Goal: Answer question/provide support: Share knowledge or assist other users

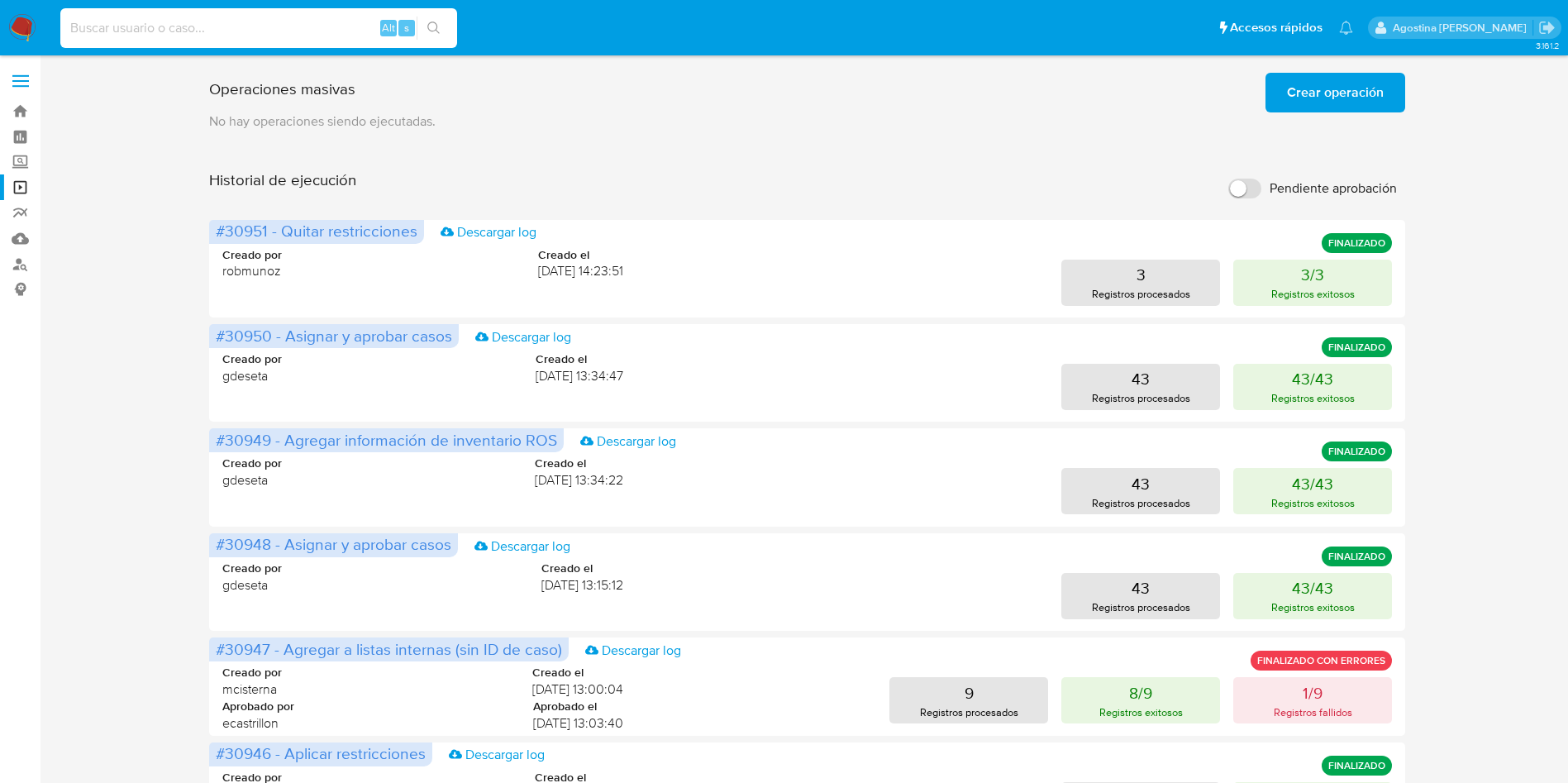
scroll to position [222, 0]
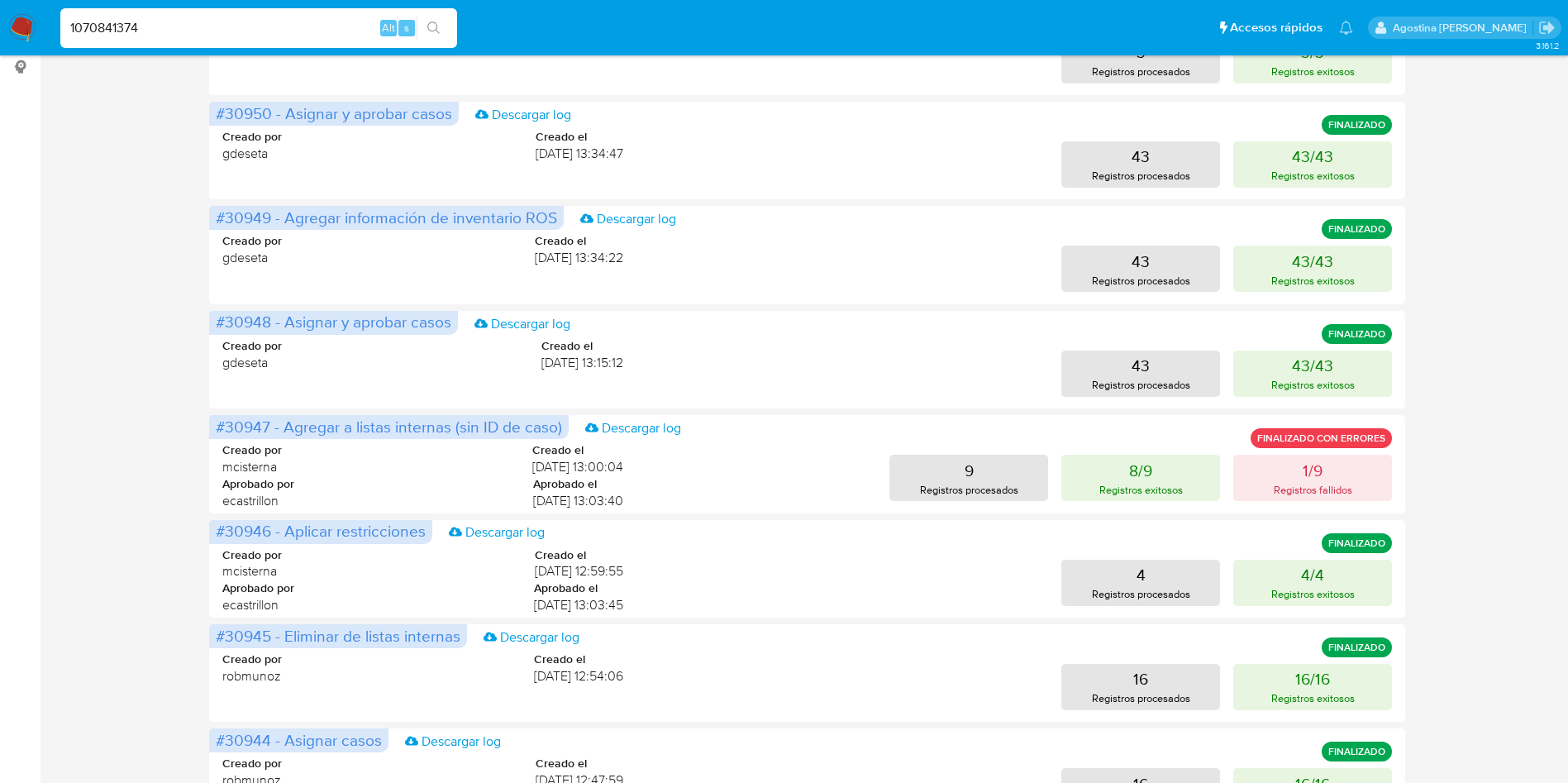
type input "1070841374"
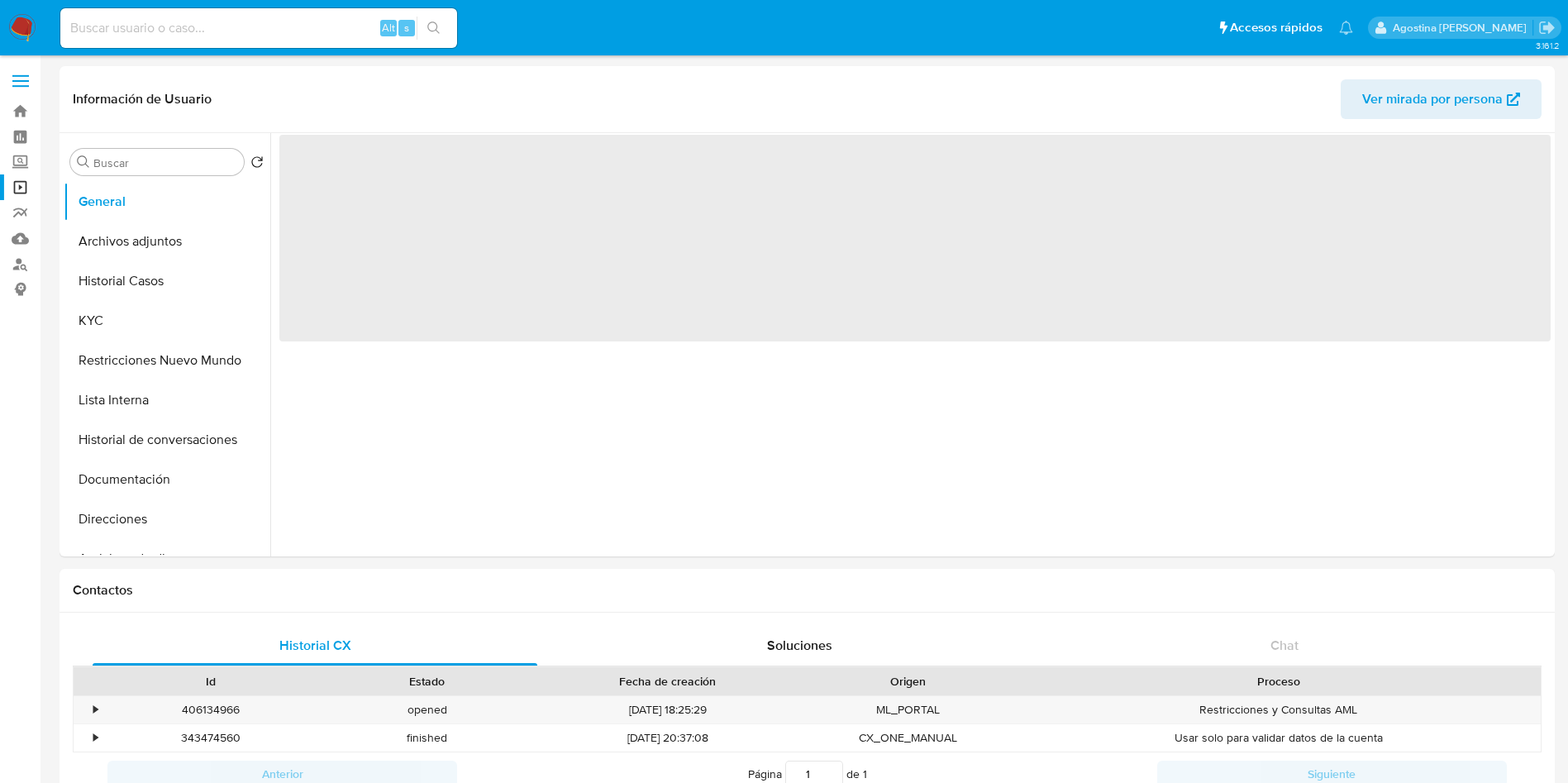
select select "10"
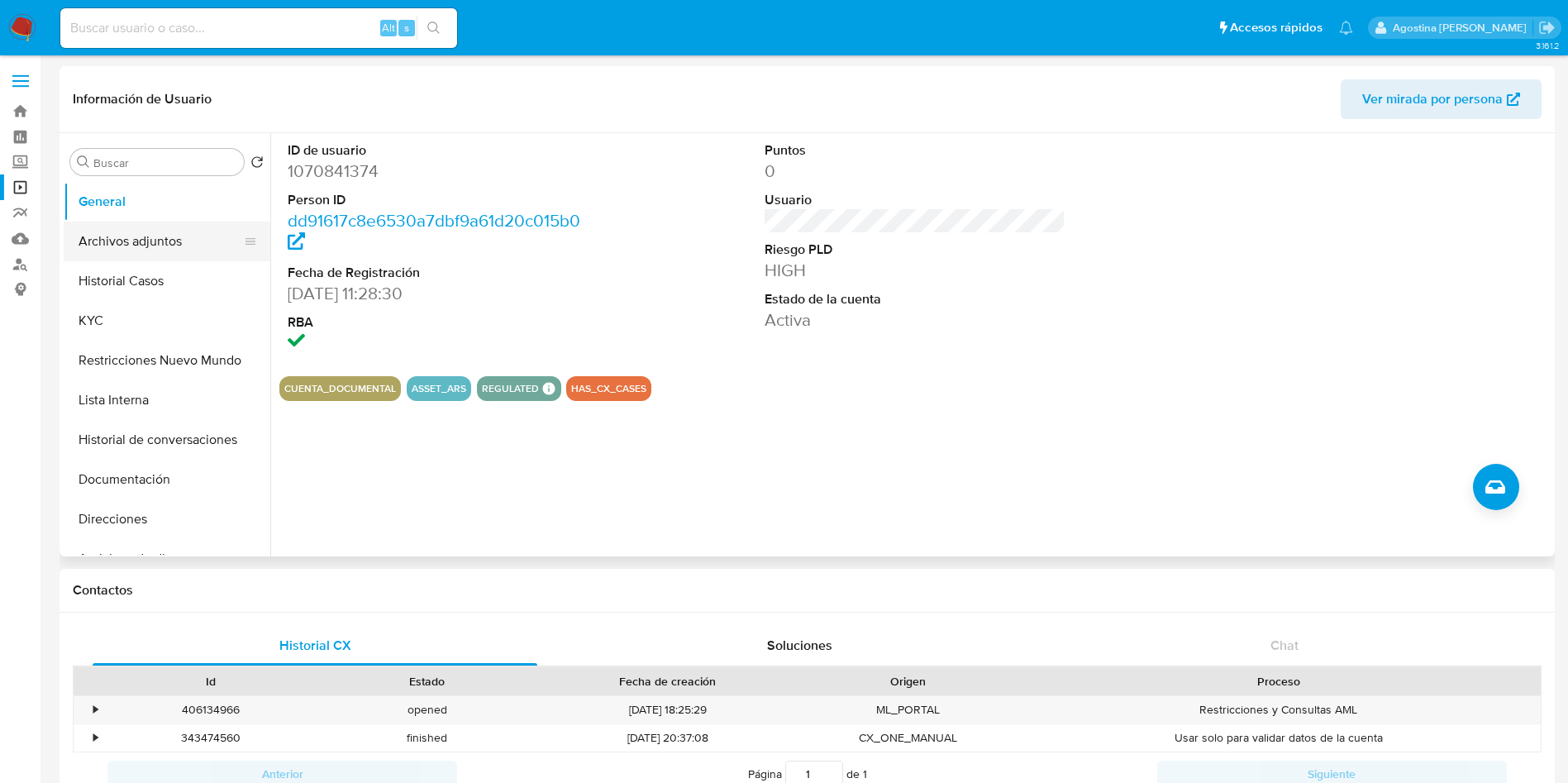
click at [121, 239] on button "Archivos adjuntos" at bounding box center [160, 241] width 194 height 40
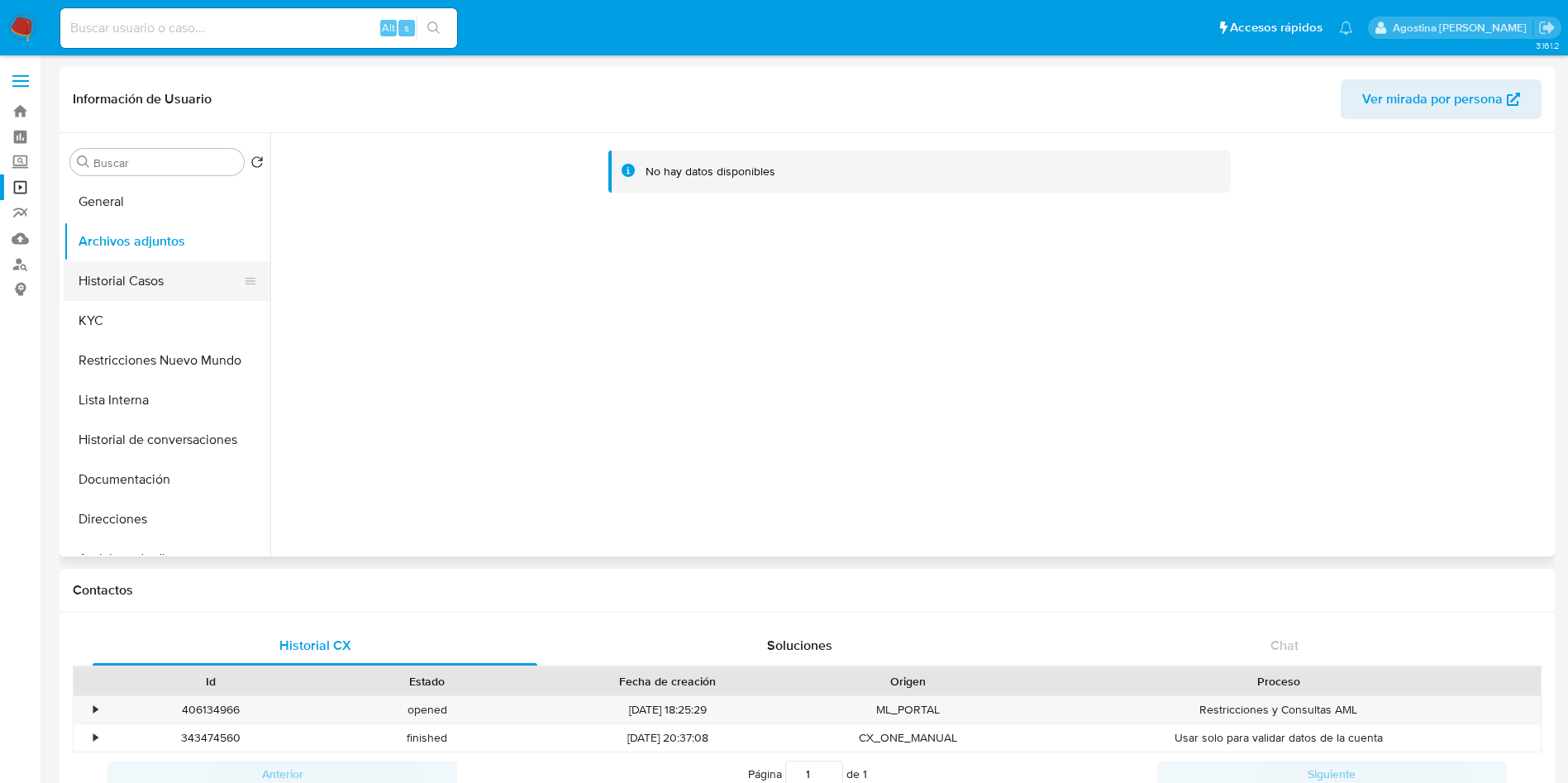
click at [150, 295] on button "Historial Casos" at bounding box center [160, 281] width 194 height 40
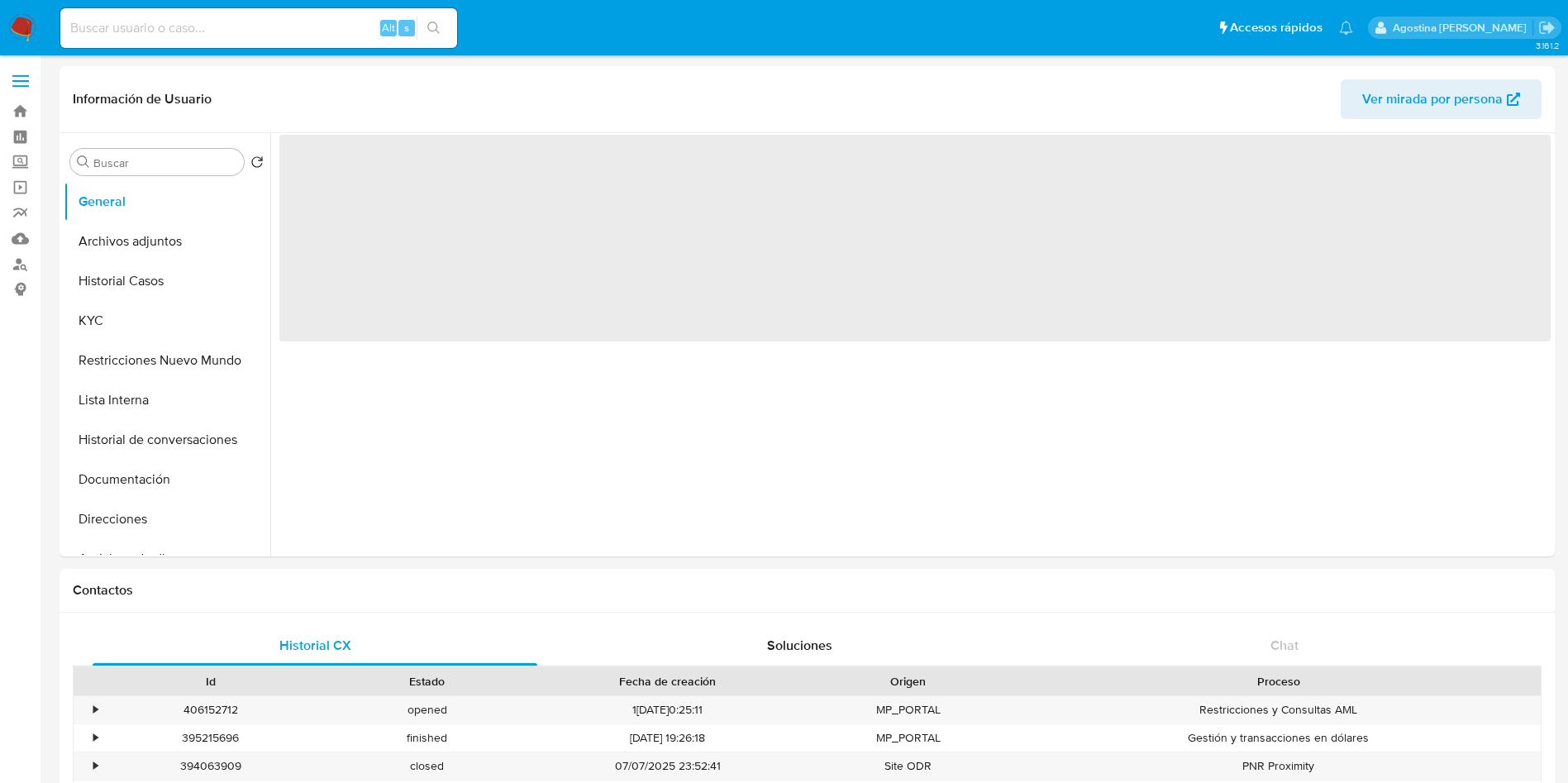
select select "10"
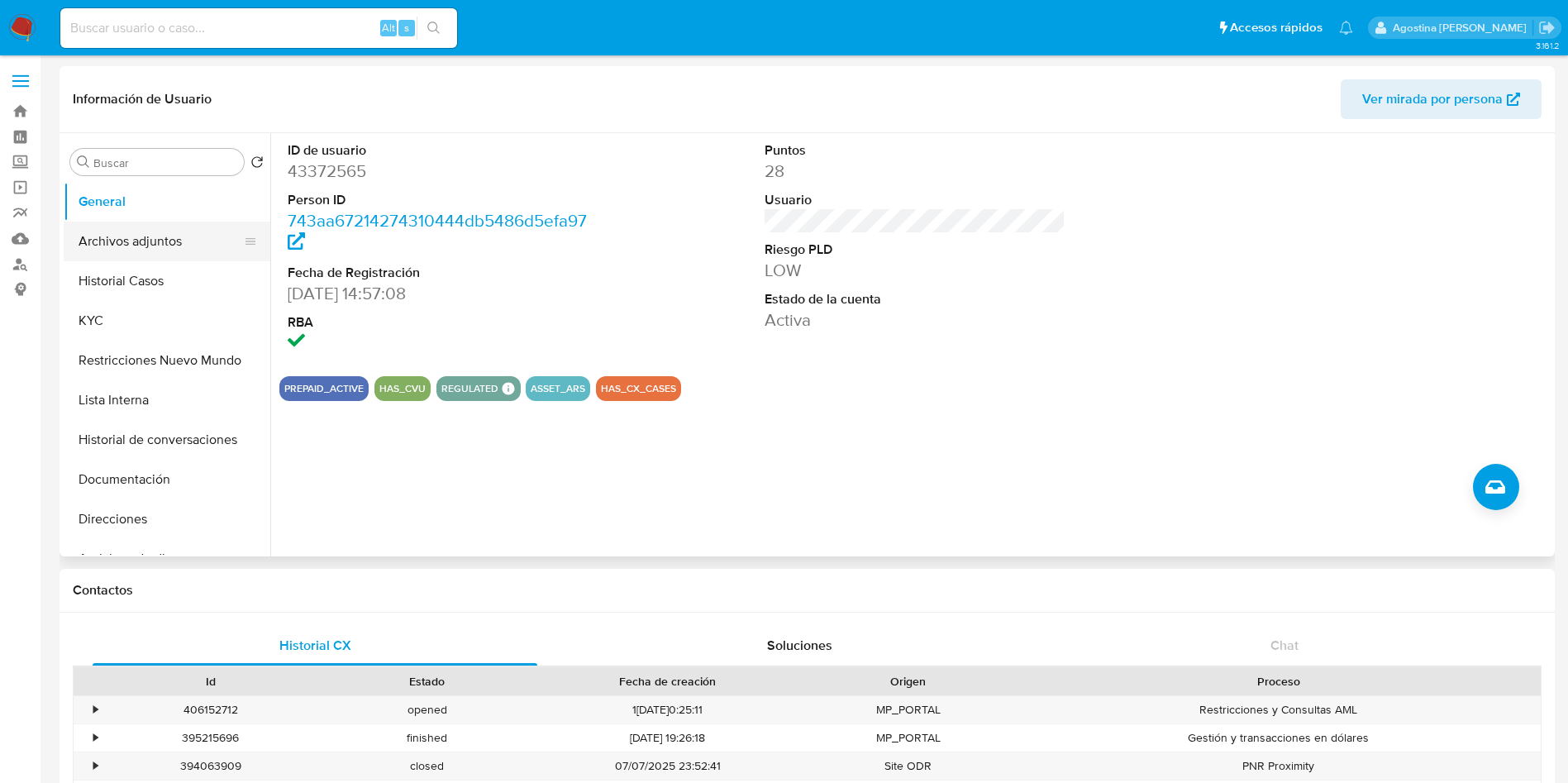
click at [184, 254] on button "Archivos adjuntos" at bounding box center [160, 241] width 194 height 40
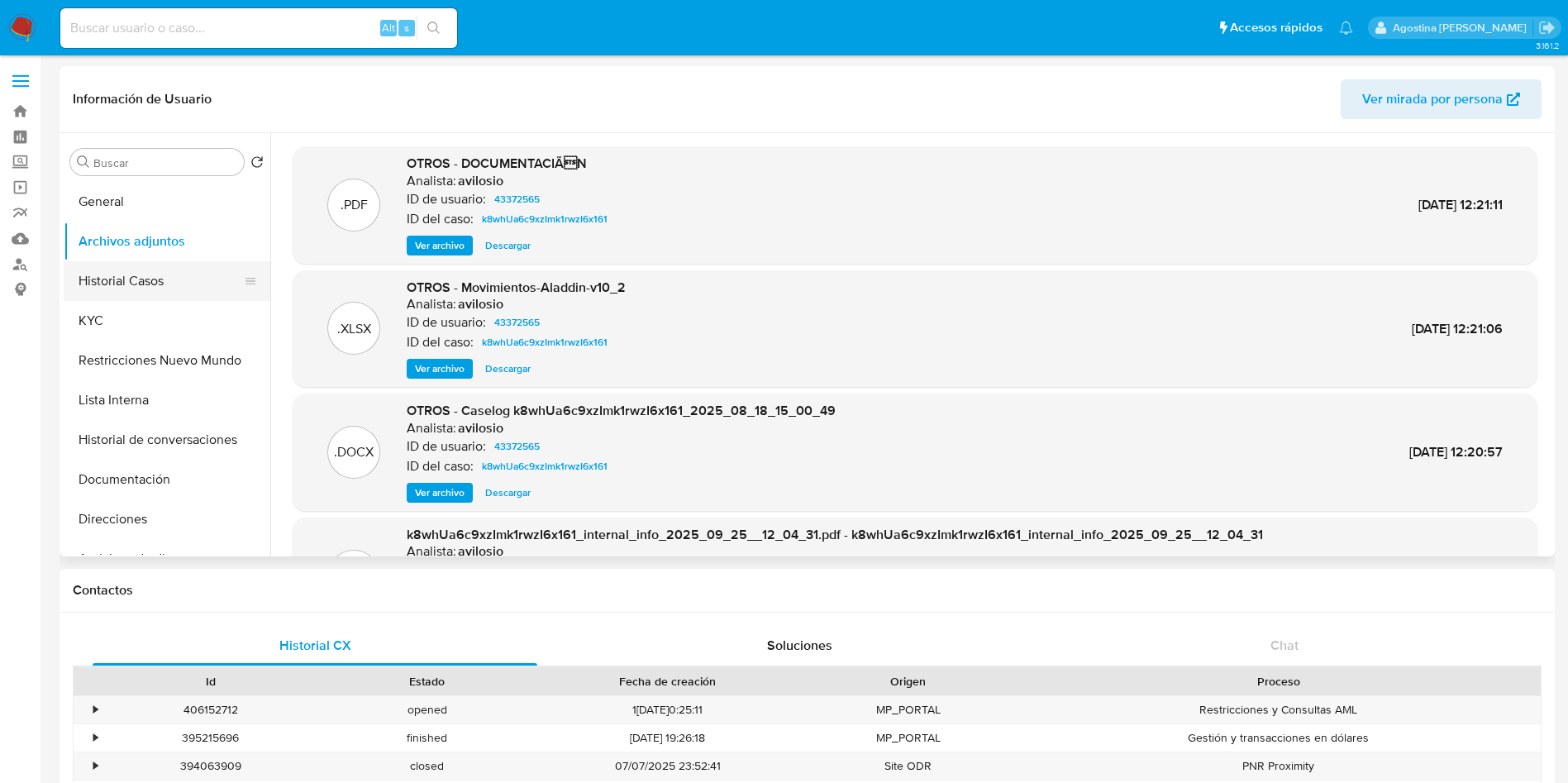
click at [200, 278] on button "Historial Casos" at bounding box center [160, 281] width 194 height 40
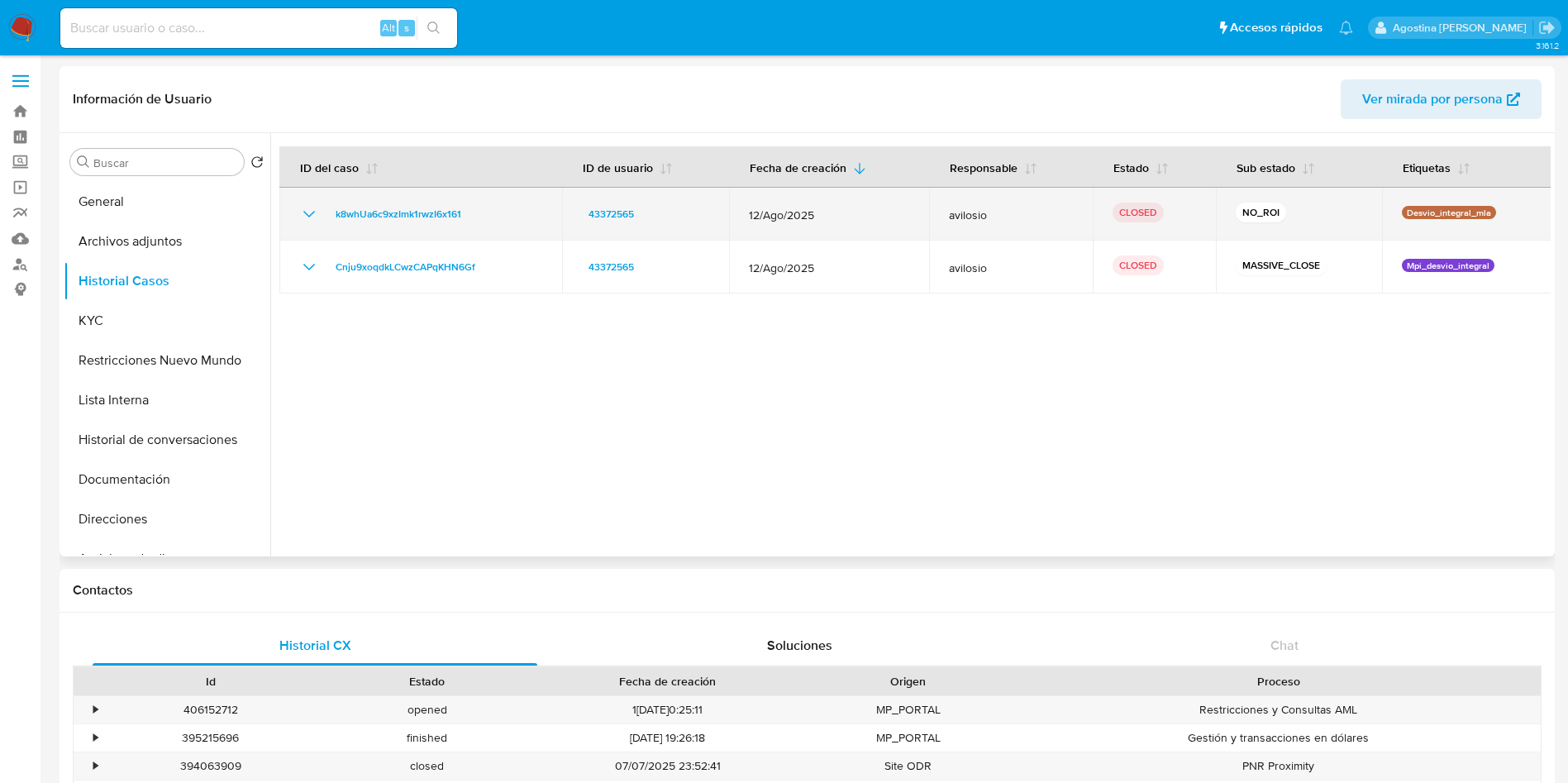
click at [311, 215] on icon "Mostrar/Ocultar" at bounding box center [310, 215] width 20 height 20
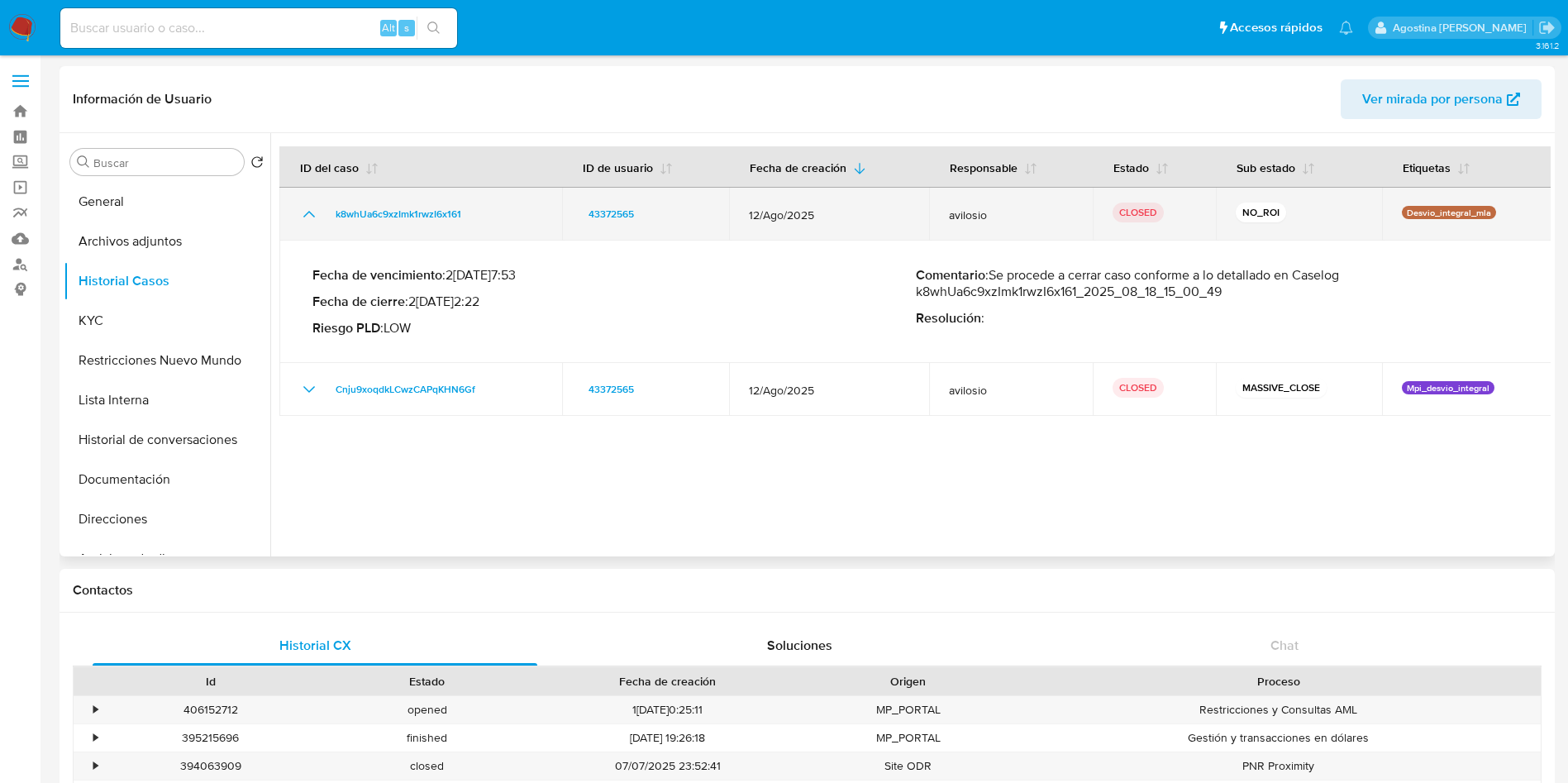
click at [311, 215] on icon "Mostrar/Ocultar" at bounding box center [310, 215] width 20 height 20
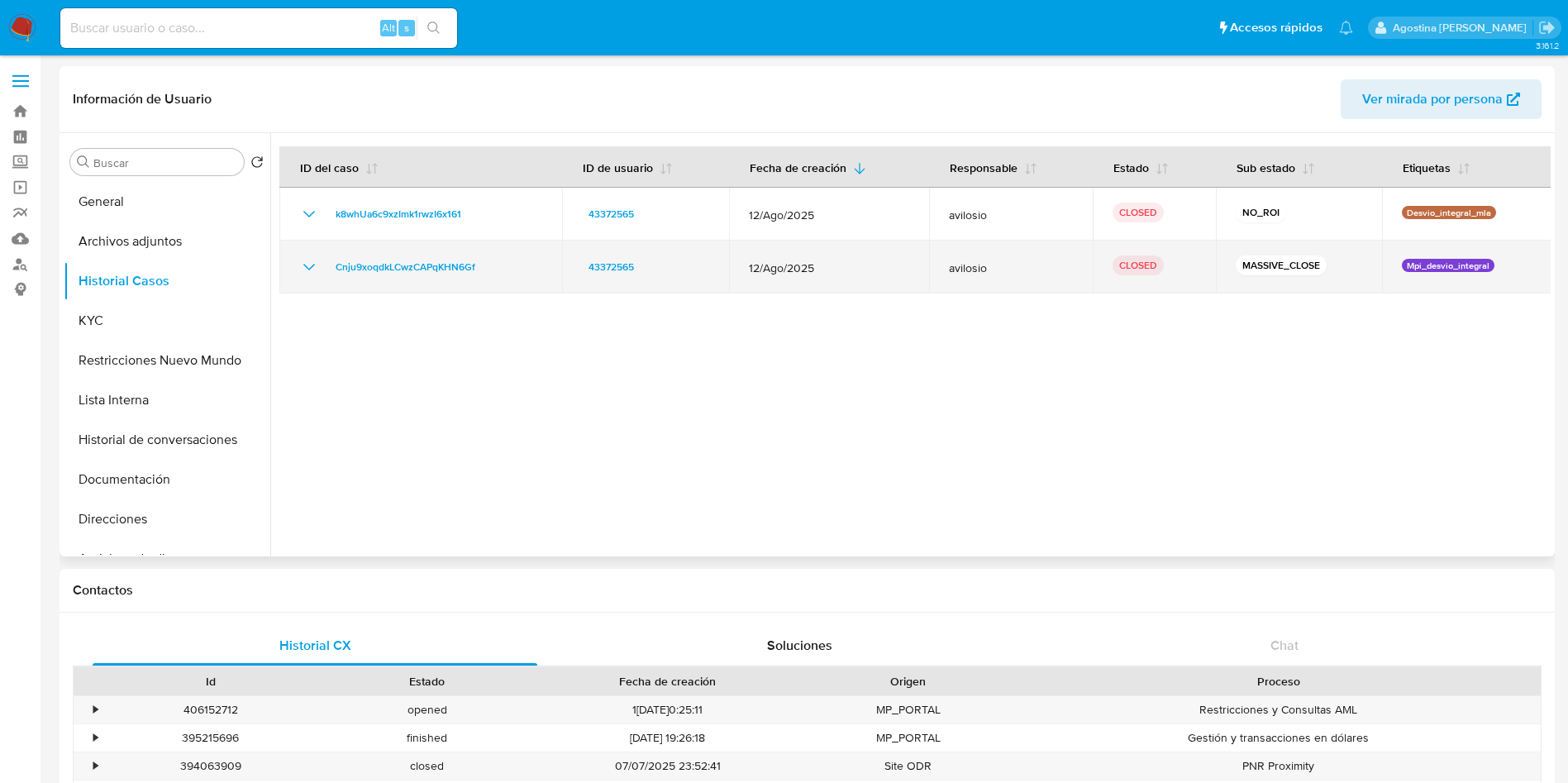
click at [318, 264] on icon "Mostrar/Ocultar" at bounding box center [310, 267] width 20 height 20
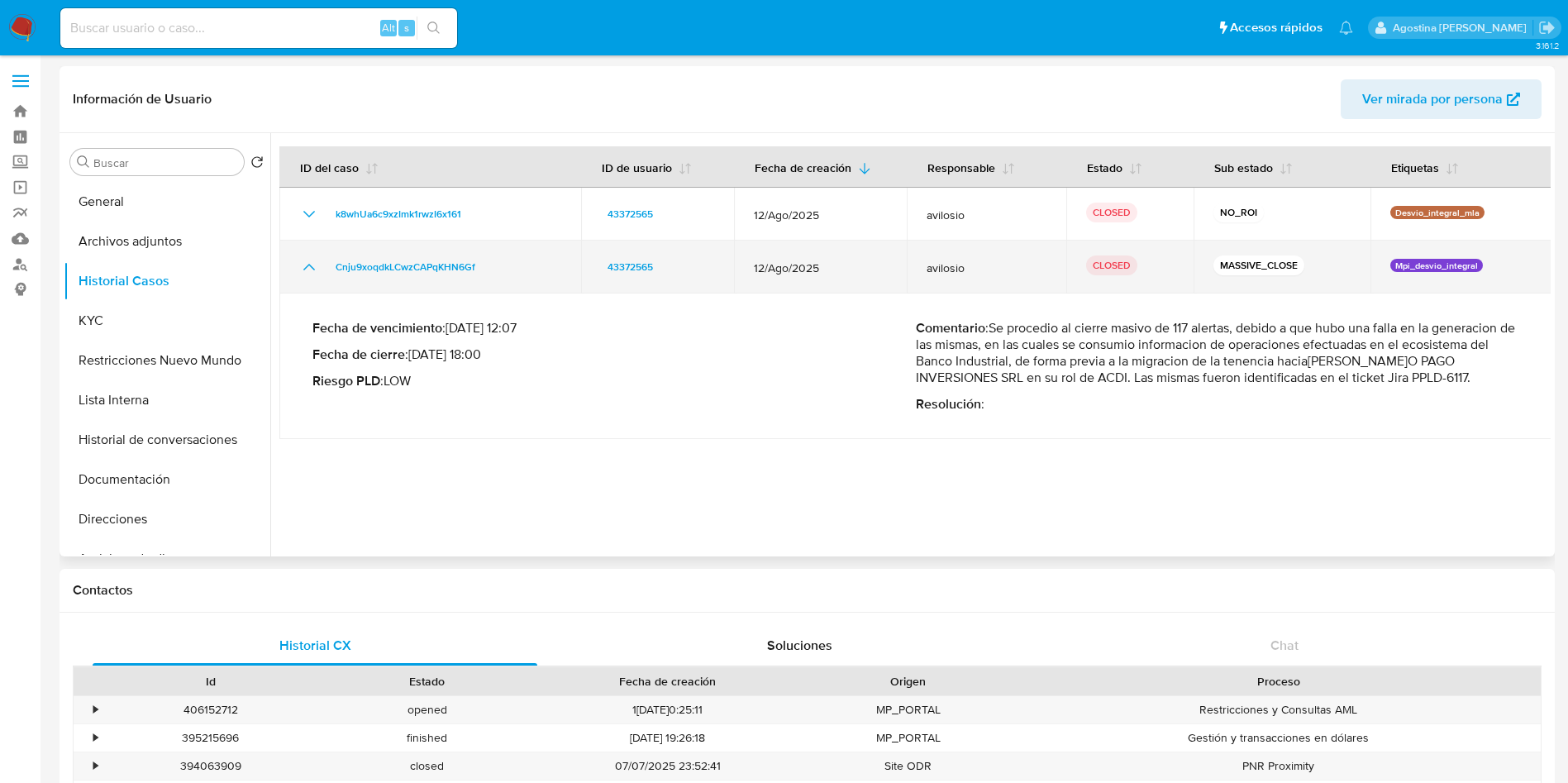
click at [313, 265] on icon "Mostrar/Ocultar" at bounding box center [310, 267] width 20 height 20
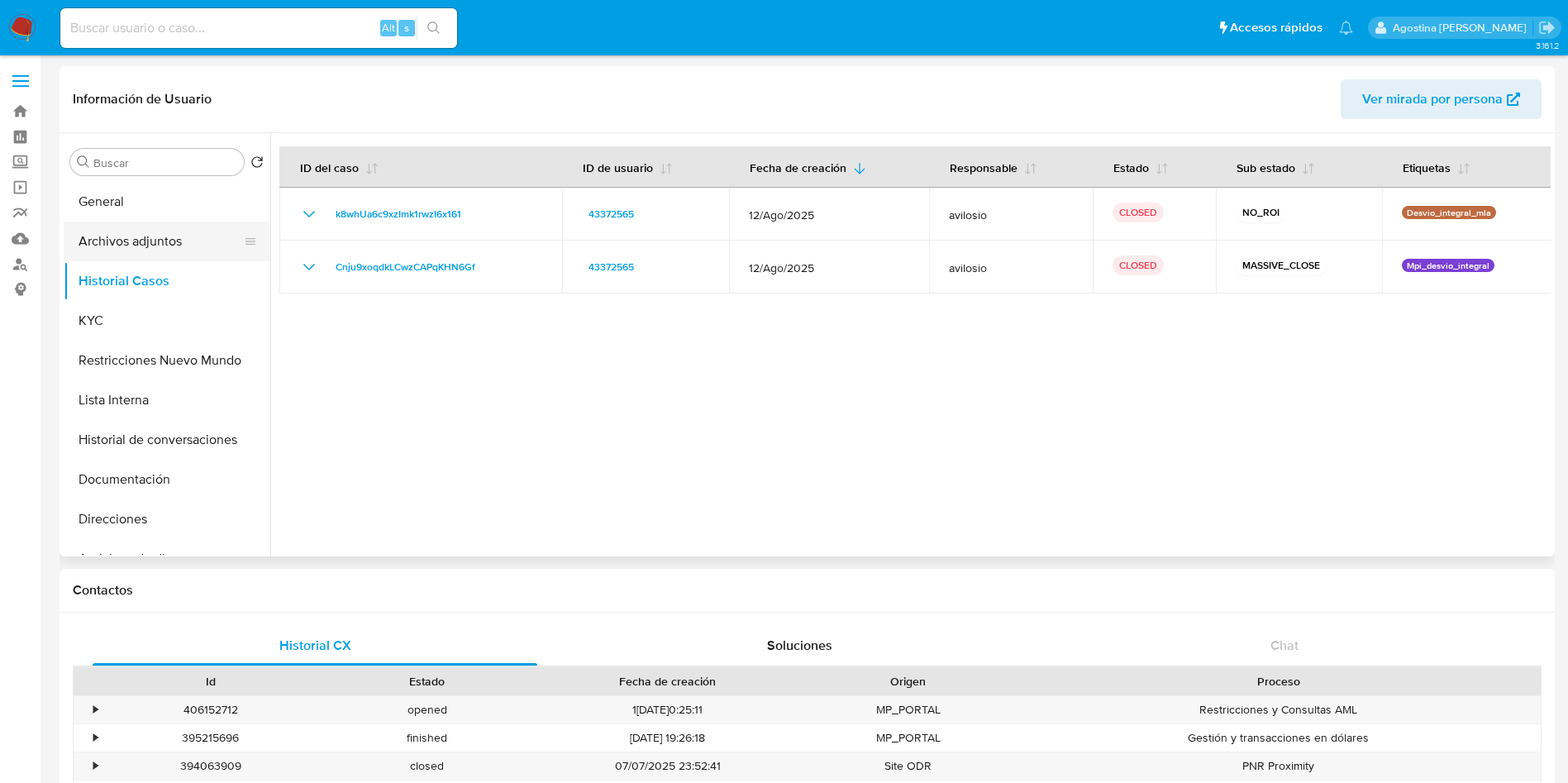
click at [138, 242] on button "Archivos adjuntos" at bounding box center [160, 241] width 194 height 40
